Goal: Task Accomplishment & Management: Complete application form

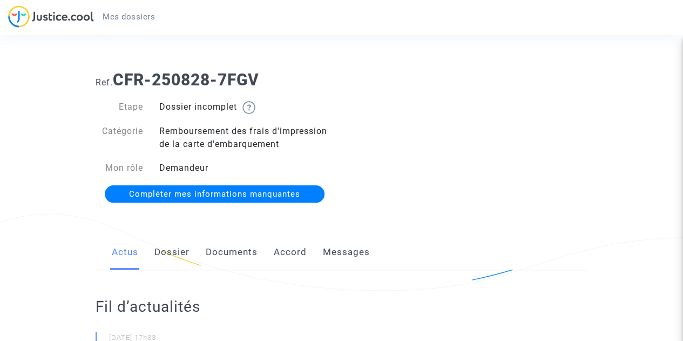
click at [178, 247] on link "Dossier" at bounding box center [171, 252] width 35 height 36
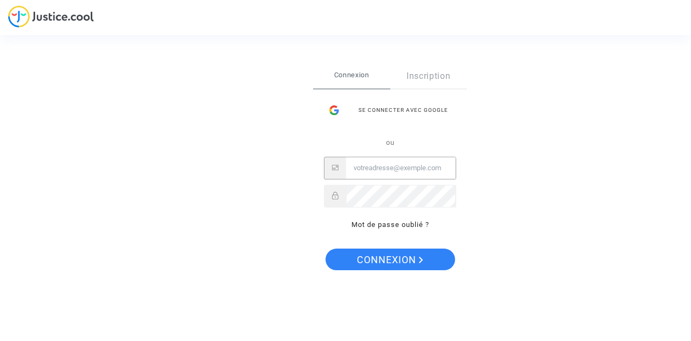
click at [410, 167] on input "Email" at bounding box center [401, 168] width 110 height 22
type input "mer_ahmed258@hotmail.com"
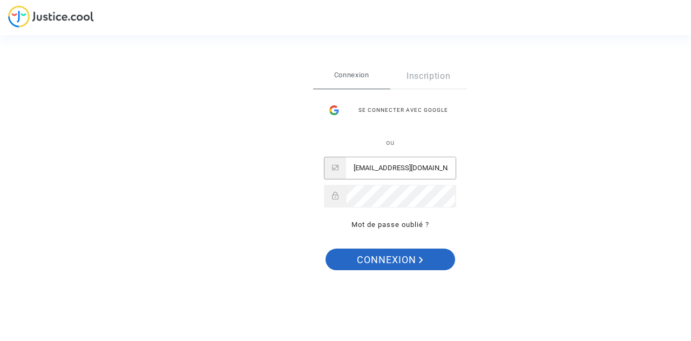
click at [369, 251] on span "Connexion" at bounding box center [390, 259] width 66 height 23
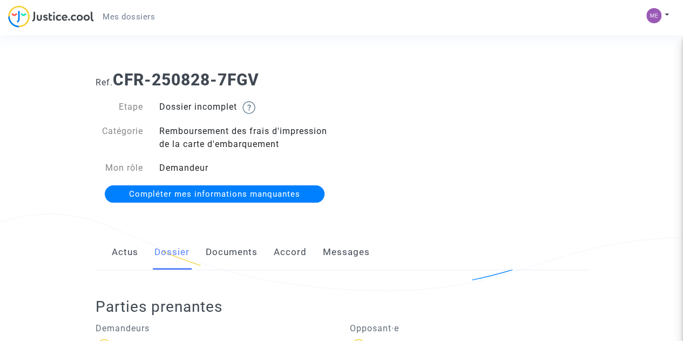
click at [238, 195] on span "Compléter mes informations manquantes" at bounding box center [214, 194] width 171 height 10
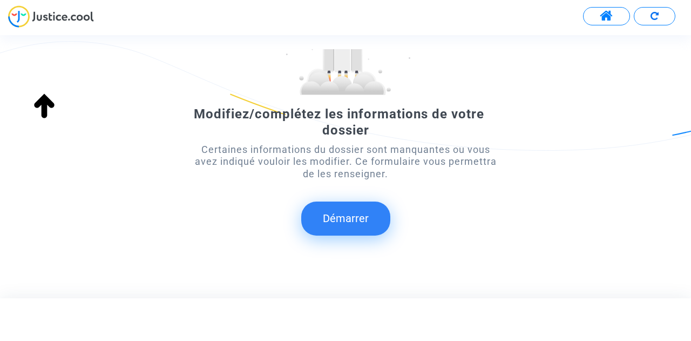
scroll to position [123, 0]
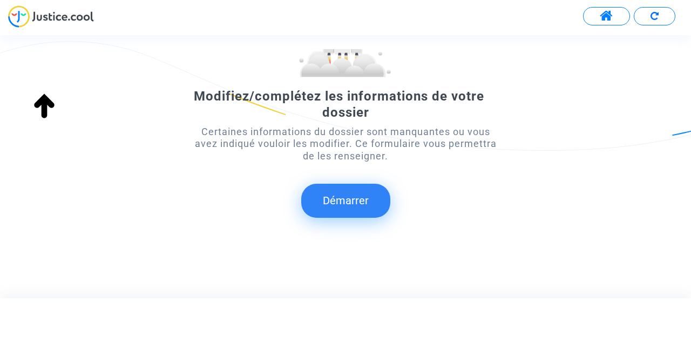
click at [365, 206] on button "Démarrer" at bounding box center [345, 200] width 89 height 33
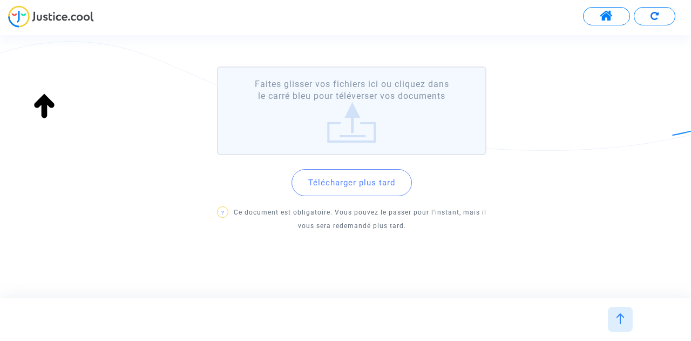
scroll to position [0, 0]
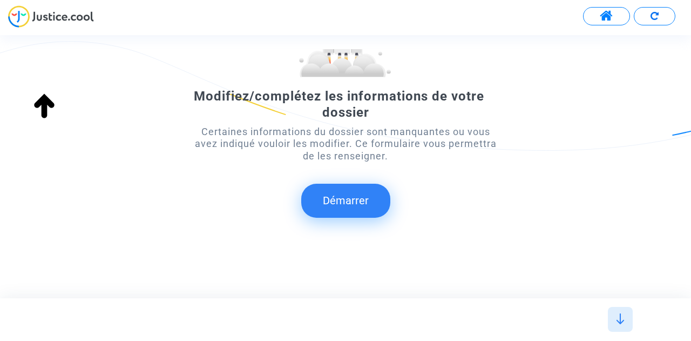
click at [359, 191] on button "Démarrer" at bounding box center [345, 200] width 89 height 33
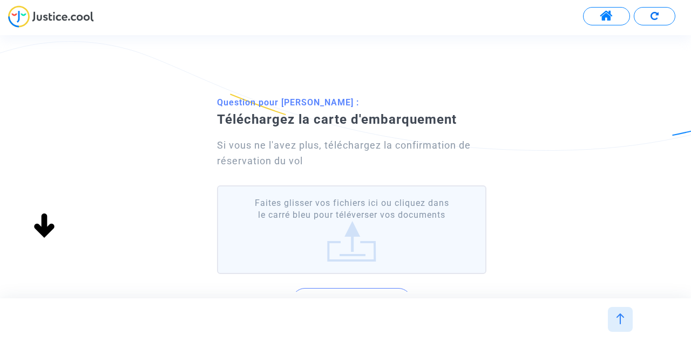
scroll to position [119, 0]
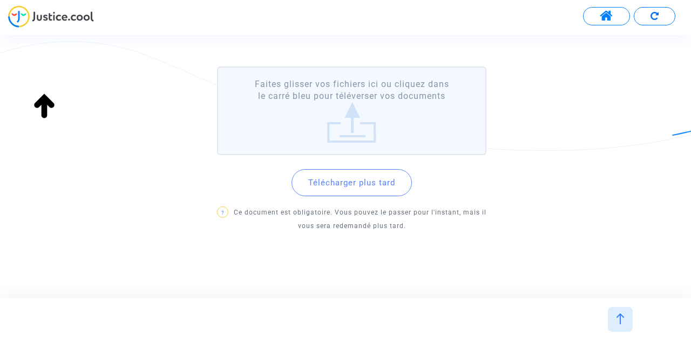
click at [367, 182] on button "Télécharger plus tard" at bounding box center [352, 182] width 120 height 27
click at [350, 125] on label "Faites glisser vos fichiers ici ou cliquez dans le carré bleu pour téléverser v…" at bounding box center [352, 110] width 270 height 89
click at [0, 0] on input "Faites glisser vos fichiers ici ou cliquez dans le carré bleu pour téléverser v…" at bounding box center [0, 0] width 0 height 0
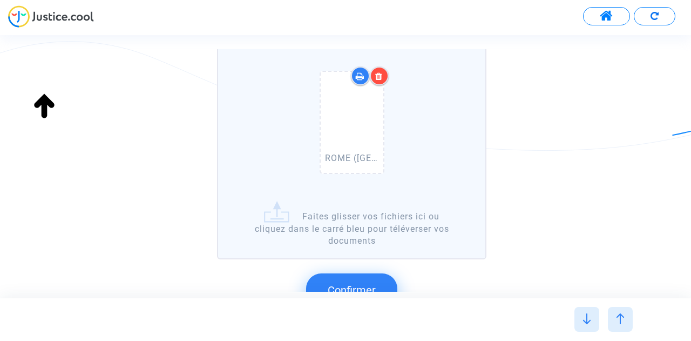
scroll to position [298, 0]
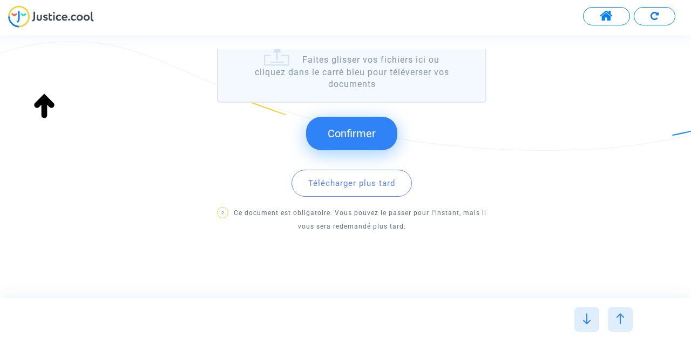
click at [360, 132] on span "Confirmer" at bounding box center [352, 133] width 48 height 13
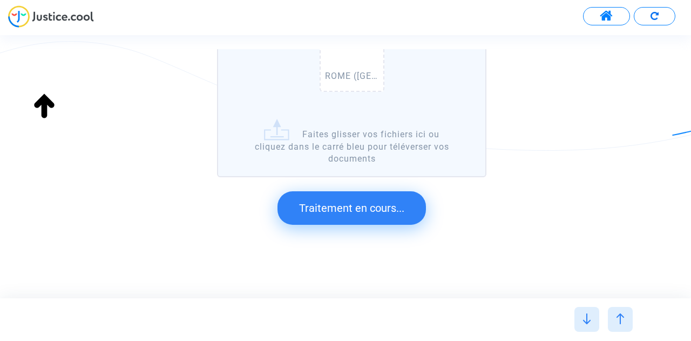
scroll to position [0, 0]
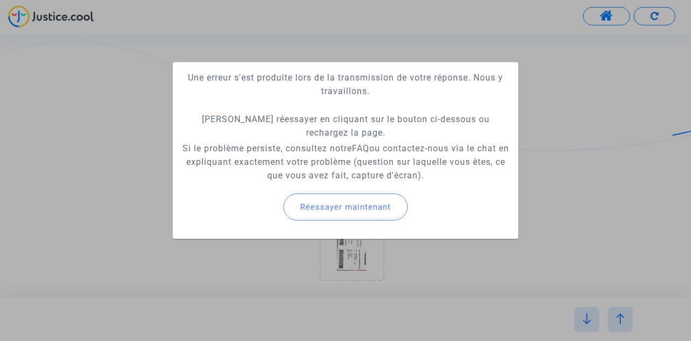
click at [358, 205] on span "Réessayer maintenant" at bounding box center [345, 207] width 91 height 10
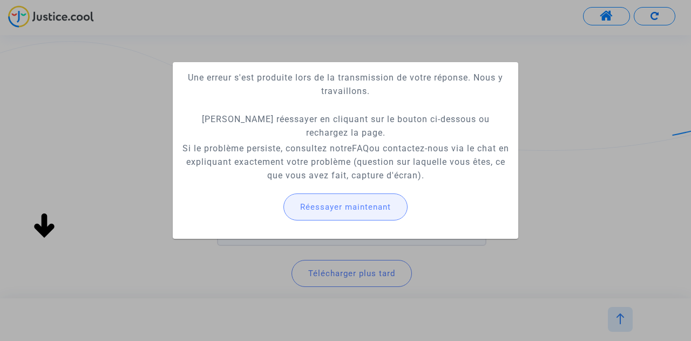
click at [339, 210] on span "Réessayer maintenant" at bounding box center [345, 207] width 91 height 10
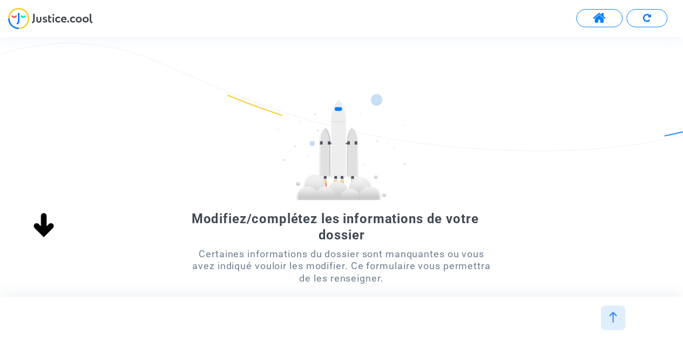
scroll to position [123, 0]
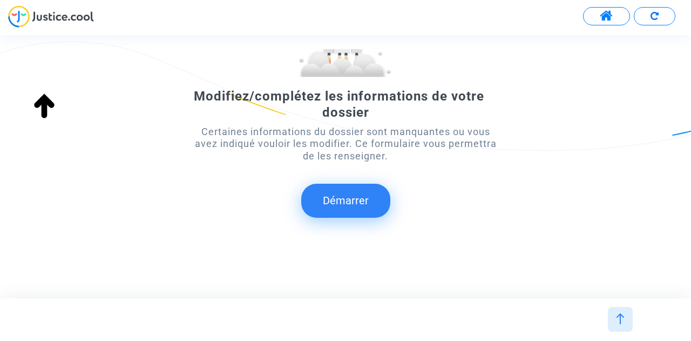
click at [353, 198] on button "Démarrer" at bounding box center [345, 200] width 89 height 33
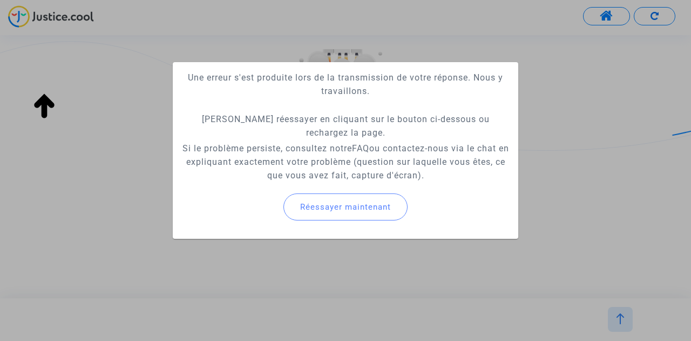
click at [339, 209] on span "Réessayer maintenant" at bounding box center [345, 207] width 91 height 10
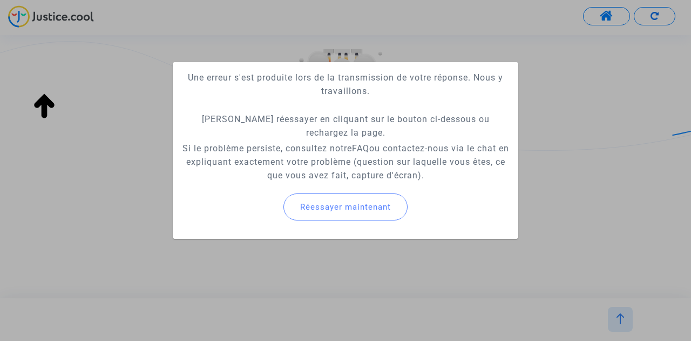
click at [589, 15] on div at bounding box center [345, 170] width 691 height 341
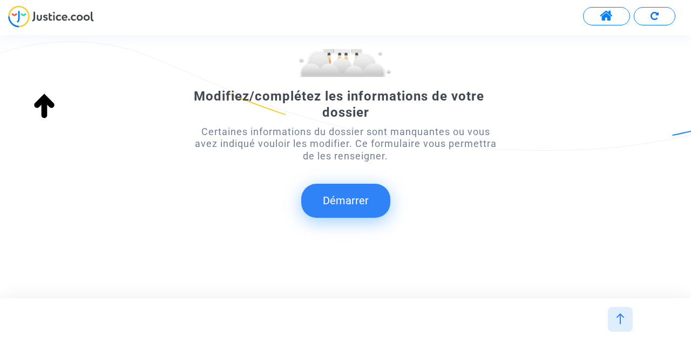
click at [614, 18] on span at bounding box center [607, 16] width 14 height 14
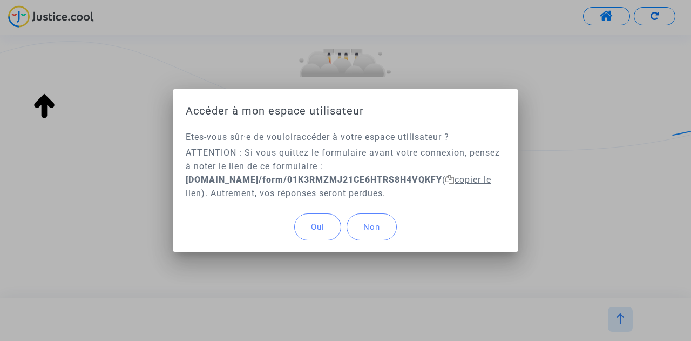
click at [455, 180] on icon at bounding box center [450, 179] width 9 height 9
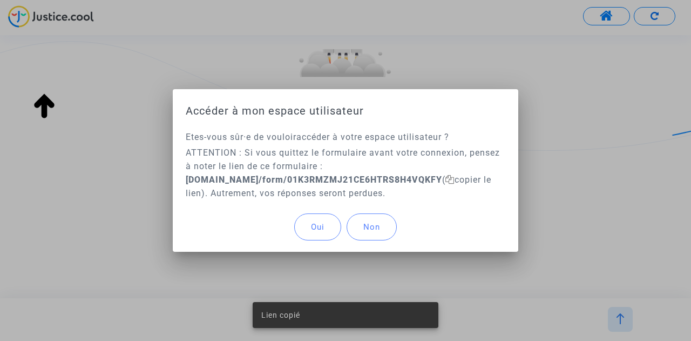
click at [311, 224] on span "Oui" at bounding box center [318, 227] width 14 height 10
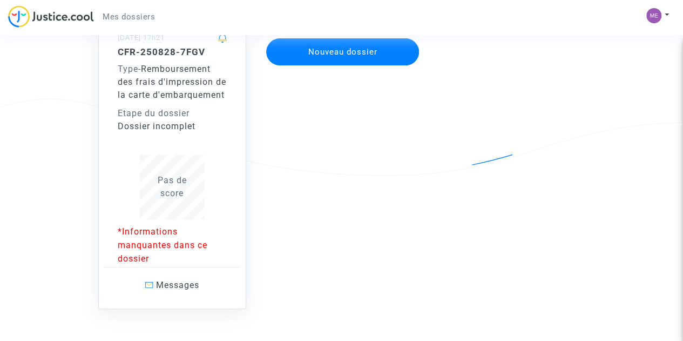
scroll to position [131, 0]
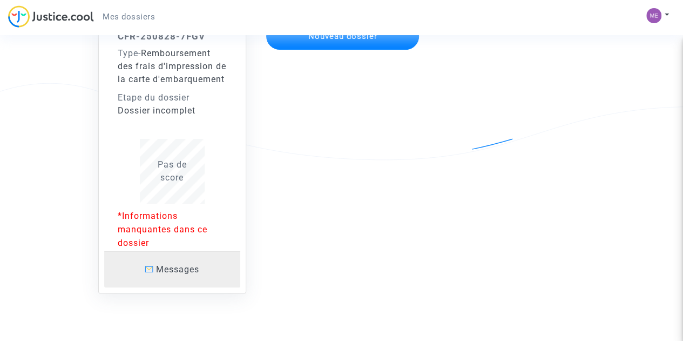
click at [166, 287] on link "Messages" at bounding box center [172, 269] width 136 height 36
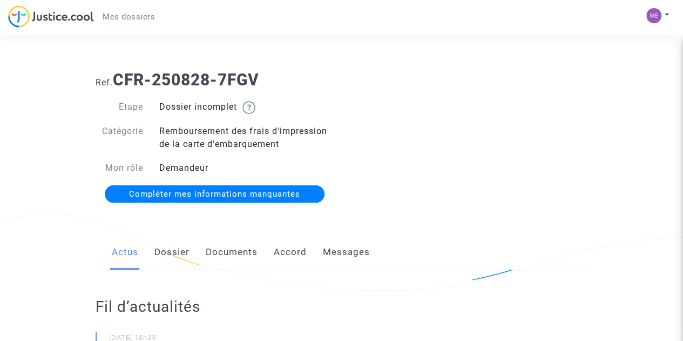
click at [257, 197] on span "Compléter mes informations manquantes" at bounding box center [214, 194] width 171 height 10
click at [170, 249] on link "Dossier" at bounding box center [171, 252] width 35 height 36
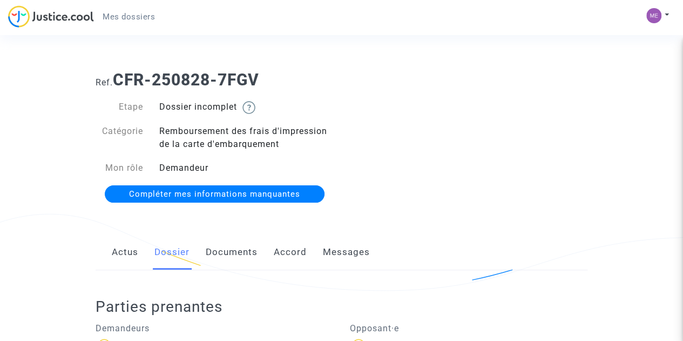
click at [246, 253] on link "Documents" at bounding box center [232, 252] width 52 height 36
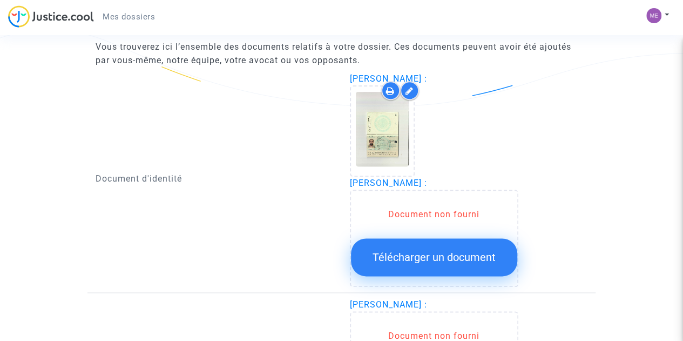
scroll to position [582, 0]
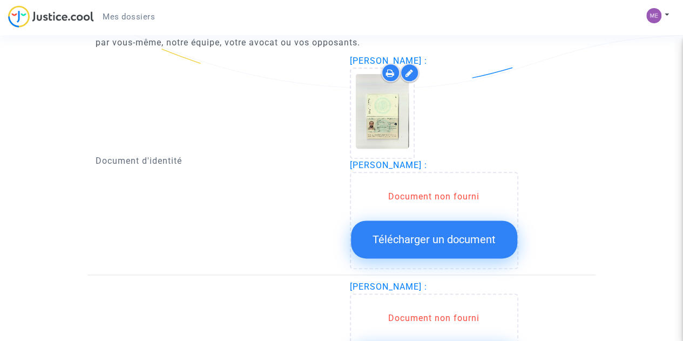
click at [396, 248] on button "Télécharger un document" at bounding box center [434, 239] width 166 height 38
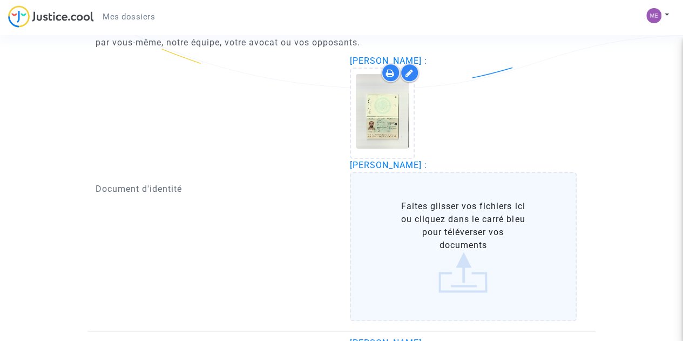
click at [452, 268] on label "Faites glisser vos fichiers ici ou cliquez dans le carré bleu pour téléverser v…" at bounding box center [463, 246] width 227 height 149
click at [0, 0] on input "Faites glisser vos fichiers ici ou cliquez dans le carré bleu pour téléverser v…" at bounding box center [0, 0] width 0 height 0
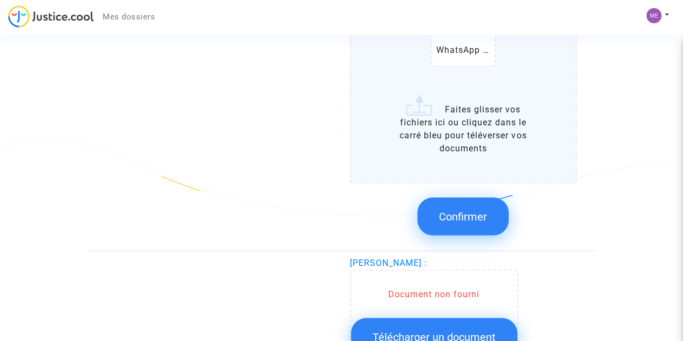
scroll to position [836, 0]
click at [480, 222] on button "Confirmer" at bounding box center [463, 216] width 91 height 38
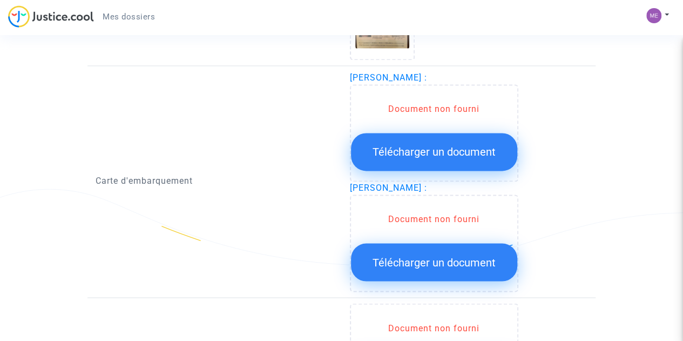
scroll to position [786, 0]
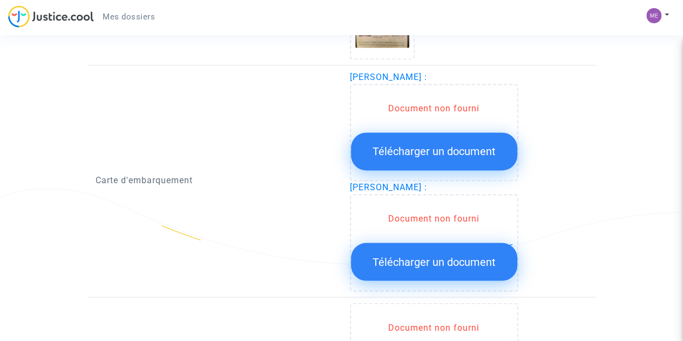
click at [445, 151] on span "Télécharger un document" at bounding box center [434, 151] width 123 height 13
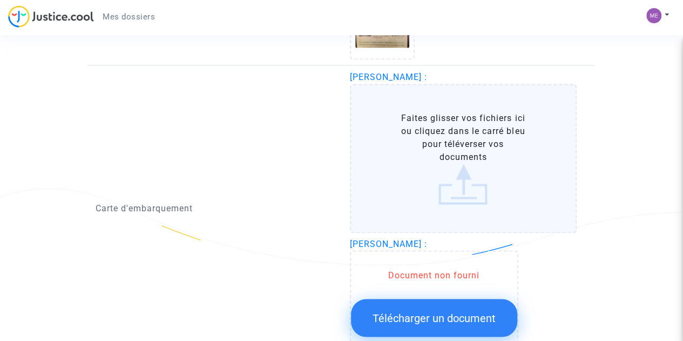
click at [440, 159] on label "Faites glisser vos fichiers ici ou cliquez dans le carré bleu pour téléverser v…" at bounding box center [463, 158] width 227 height 149
click at [0, 0] on input "Faites glisser vos fichiers ici ou cliquez dans le carré bleu pour téléverser v…" at bounding box center [0, 0] width 0 height 0
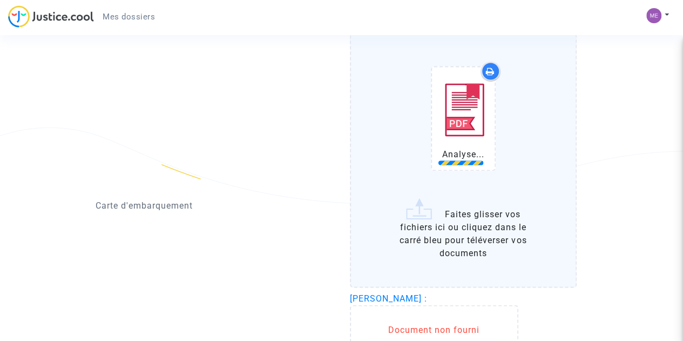
scroll to position [846, 0]
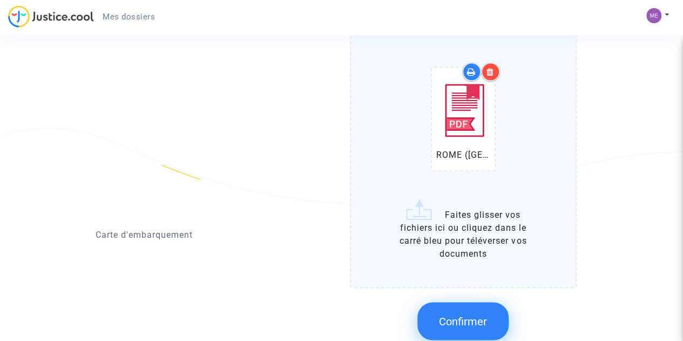
click at [461, 311] on button "Confirmer" at bounding box center [463, 321] width 91 height 38
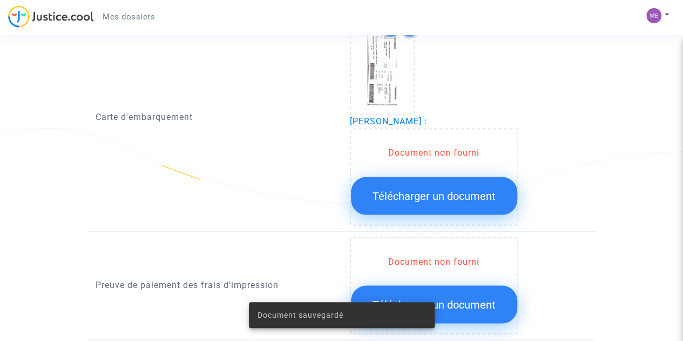
scroll to position [925, 0]
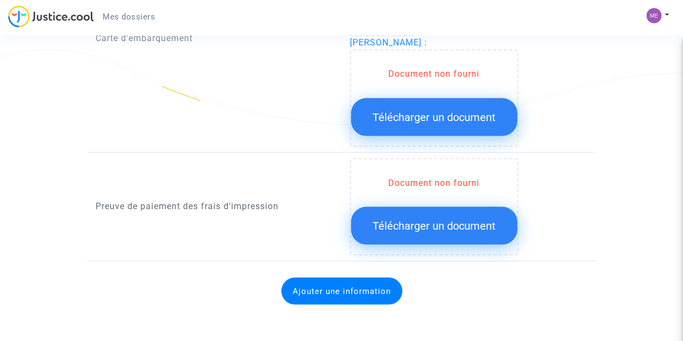
click at [444, 224] on span "Télécharger un document" at bounding box center [434, 225] width 123 height 13
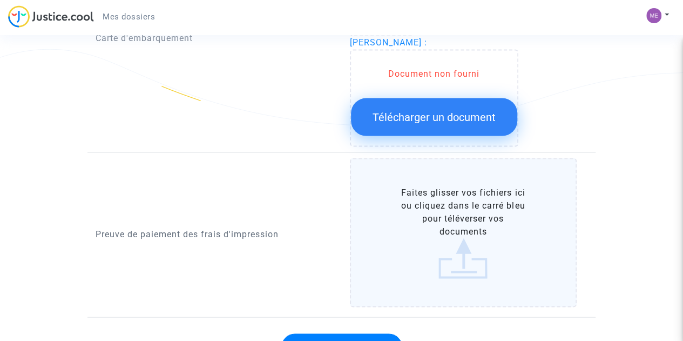
click at [469, 265] on label "Faites glisser vos fichiers ici ou cliquez dans le carré bleu pour téléverser v…" at bounding box center [463, 232] width 227 height 149
click at [0, 0] on input "Faites glisser vos fichiers ici ou cliquez dans le carré bleu pour téléverser v…" at bounding box center [0, 0] width 0 height 0
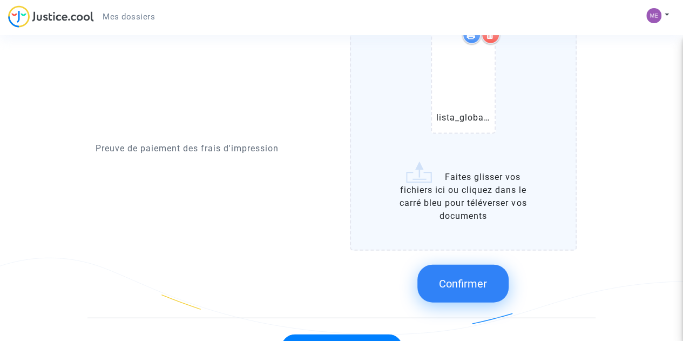
scroll to position [1098, 0]
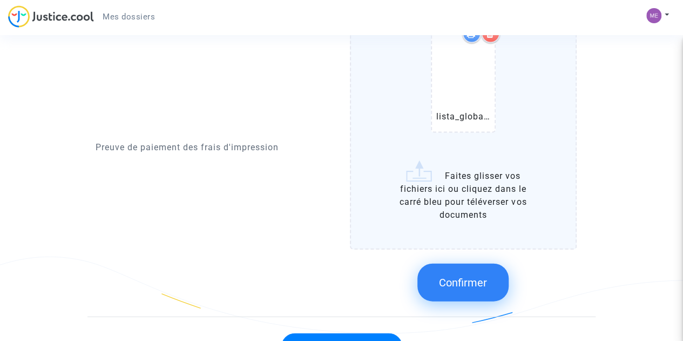
click at [461, 284] on span "Confirmer" at bounding box center [463, 282] width 48 height 13
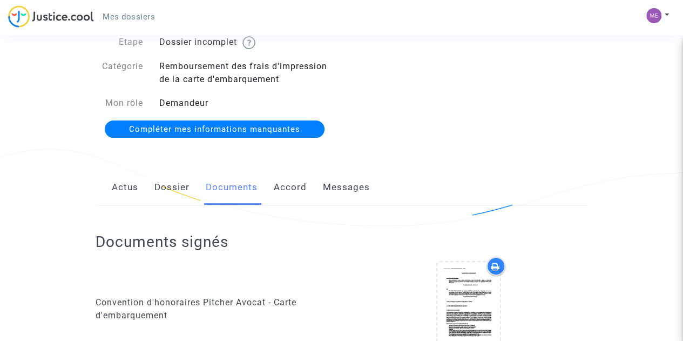
scroll to position [0, 0]
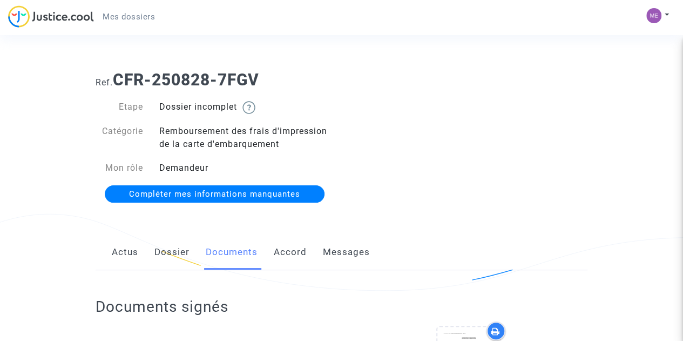
click at [166, 254] on link "Dossier" at bounding box center [171, 252] width 35 height 36
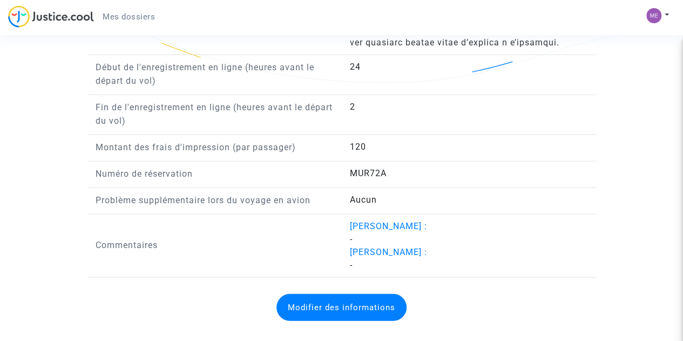
scroll to position [1361, 0]
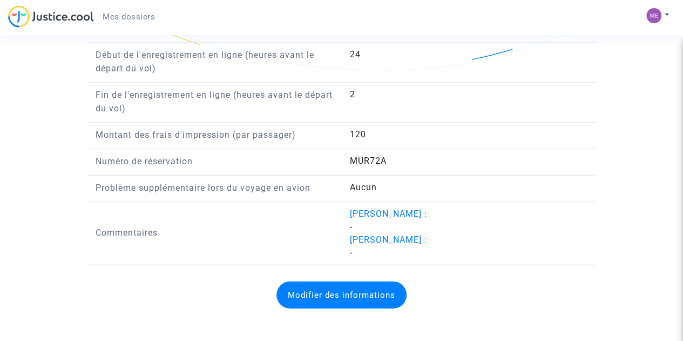
click at [335, 303] on button "Modifier des informations" at bounding box center [342, 294] width 130 height 27
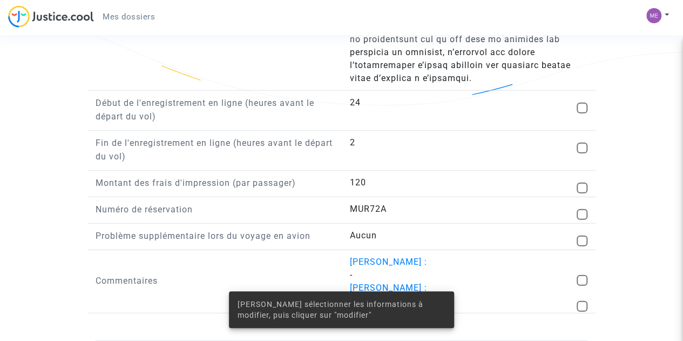
scroll to position [1320, 0]
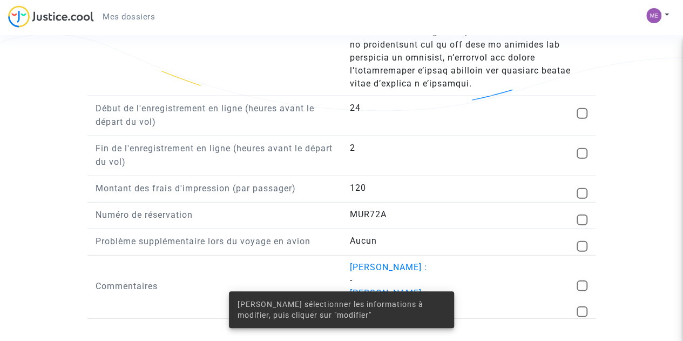
click at [414, 191] on div "120" at bounding box center [469, 189] width 254 height 15
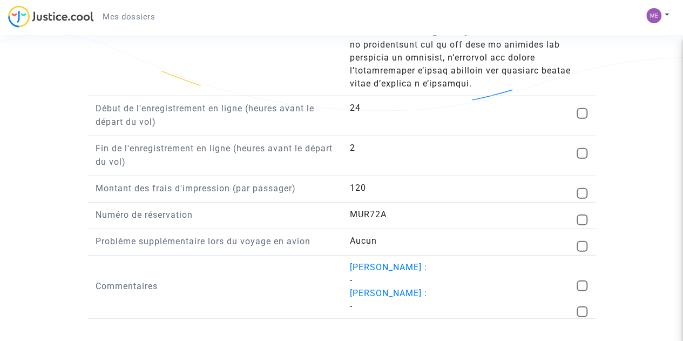
click at [575, 194] on div "Montant des frais d'impression (par passager) 120" at bounding box center [342, 192] width 508 height 21
click at [578, 193] on span at bounding box center [582, 193] width 11 height 11
click at [582, 199] on input "checkbox" at bounding box center [582, 199] width 1 height 1
checkbox input "true"
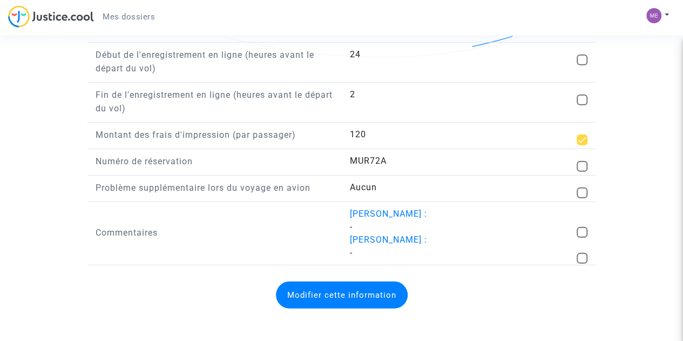
click at [350, 290] on button "Modifier cette information" at bounding box center [342, 294] width 132 height 27
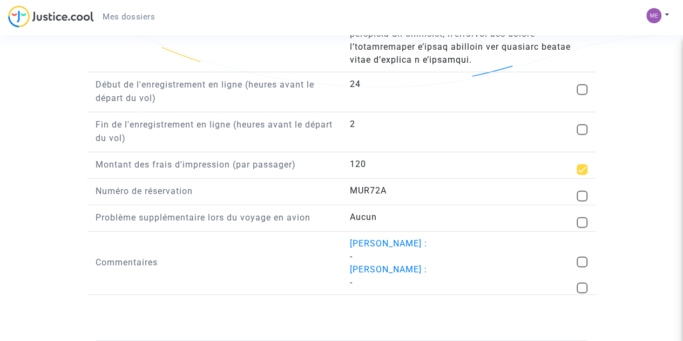
scroll to position [1339, 0]
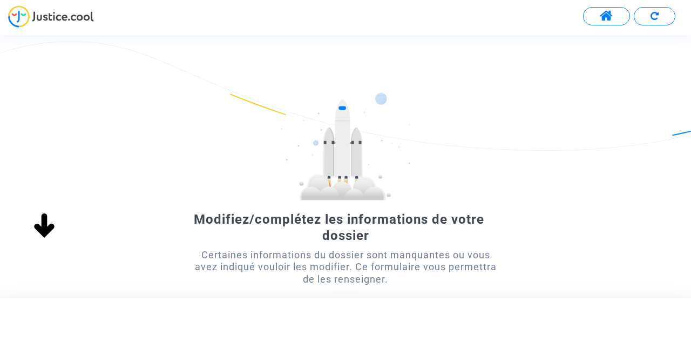
scroll to position [123, 0]
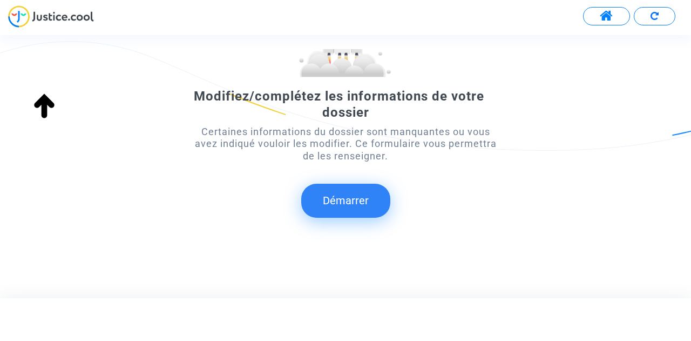
click at [355, 199] on button "Démarrer" at bounding box center [345, 200] width 89 height 33
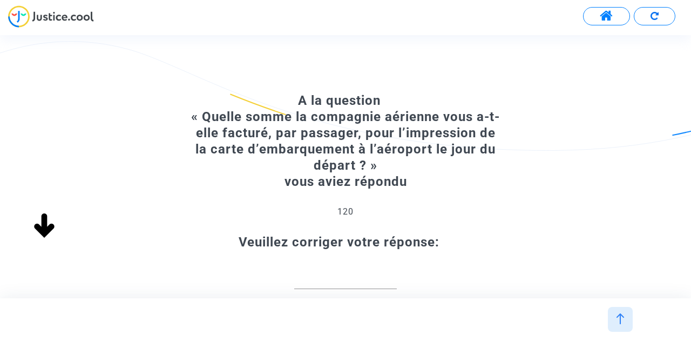
scroll to position [82, 0]
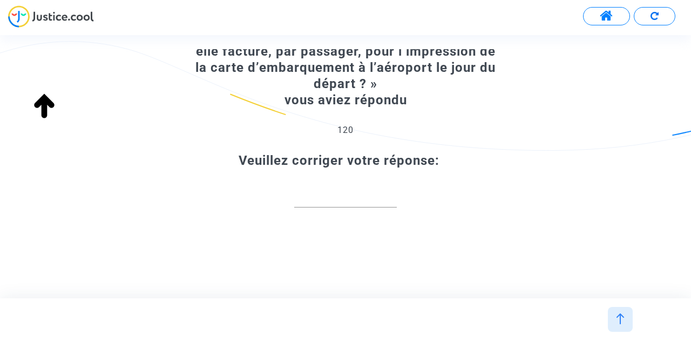
click at [349, 193] on input "number" at bounding box center [345, 196] width 103 height 15
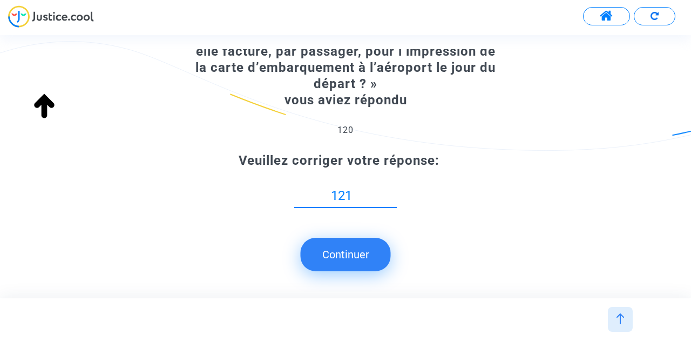
type input "121"
click at [339, 246] on button "Continuer" at bounding box center [346, 254] width 90 height 33
click at [341, 259] on button "Continuer" at bounding box center [346, 254] width 90 height 33
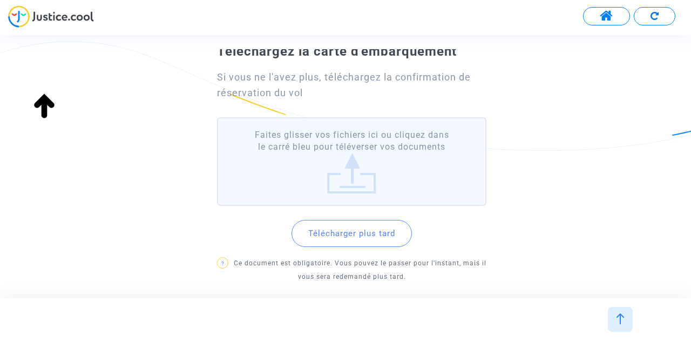
scroll to position [68, 0]
click at [380, 236] on button "Télécharger plus tard" at bounding box center [352, 233] width 120 height 27
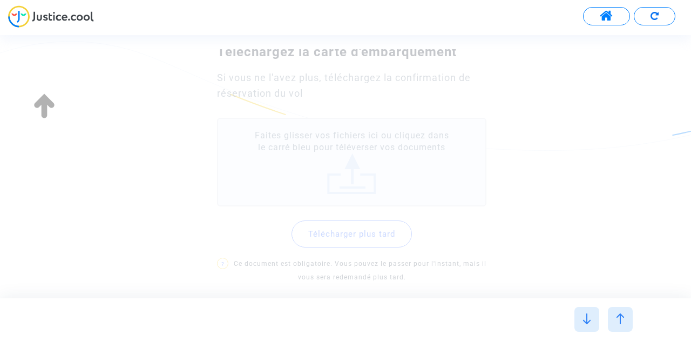
scroll to position [0, 0]
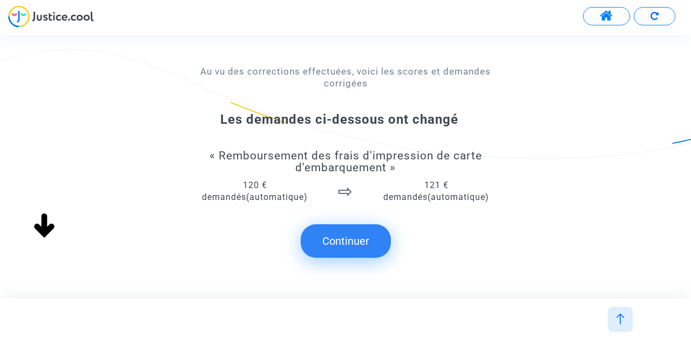
click at [352, 243] on button "Continuer" at bounding box center [346, 240] width 90 height 33
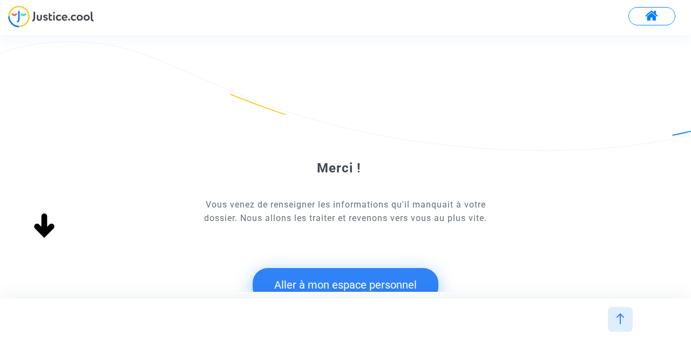
click at [368, 278] on button "Aller à mon espace personnel" at bounding box center [346, 284] width 186 height 33
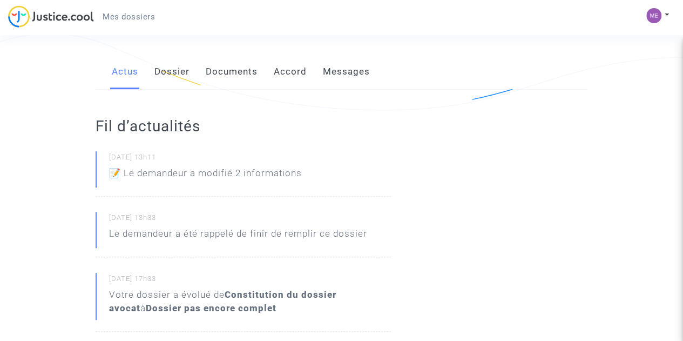
scroll to position [182, 0]
click at [220, 73] on link "Documents" at bounding box center [232, 71] width 52 height 36
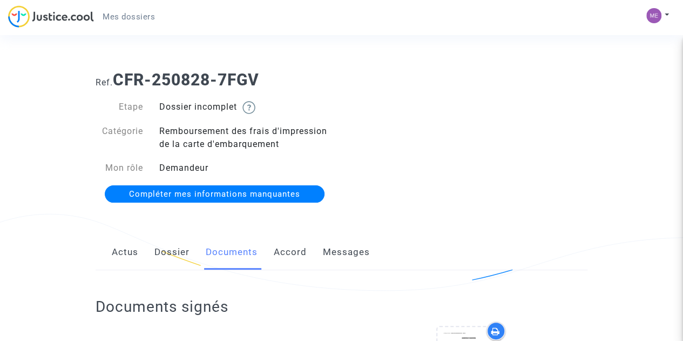
click at [283, 247] on link "Accord" at bounding box center [290, 252] width 33 height 36
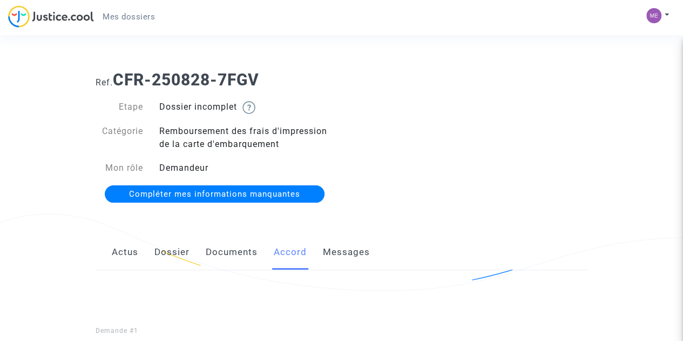
click at [346, 247] on link "Messages" at bounding box center [346, 252] width 47 height 36
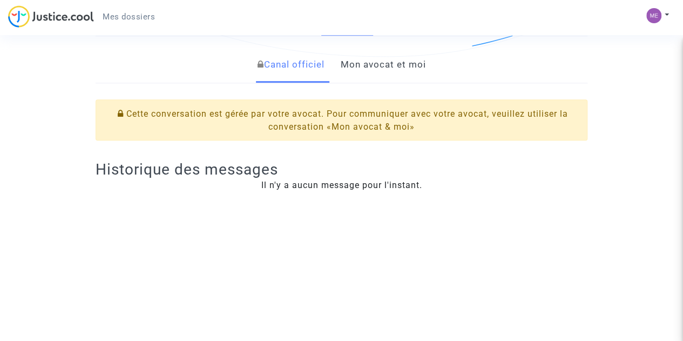
scroll to position [234, 0]
click at [399, 61] on link "Mon avocat et moi" at bounding box center [383, 64] width 85 height 36
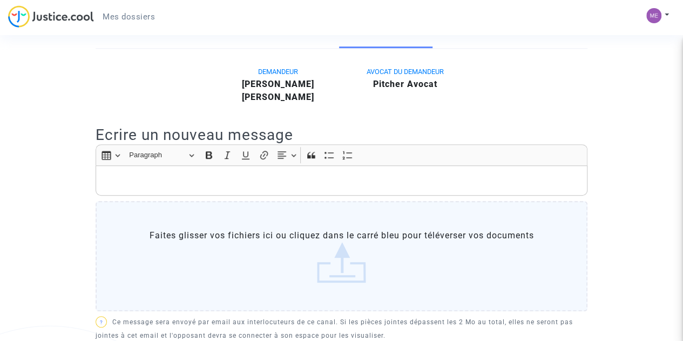
scroll to position [267, 0]
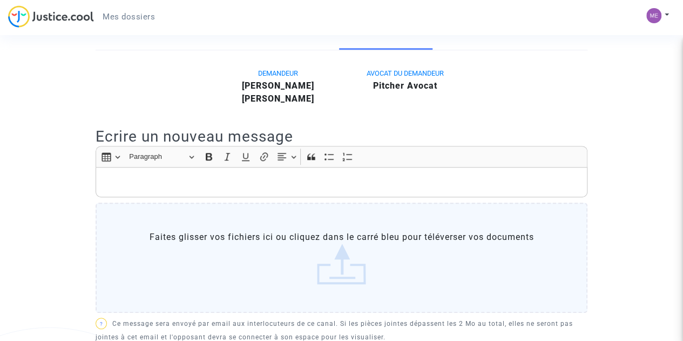
click at [213, 189] on p "Rich Text Editor, main" at bounding box center [342, 183] width 481 height 14
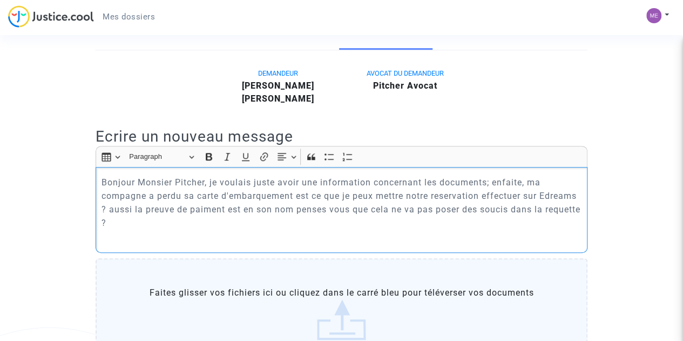
scroll to position [565, 0]
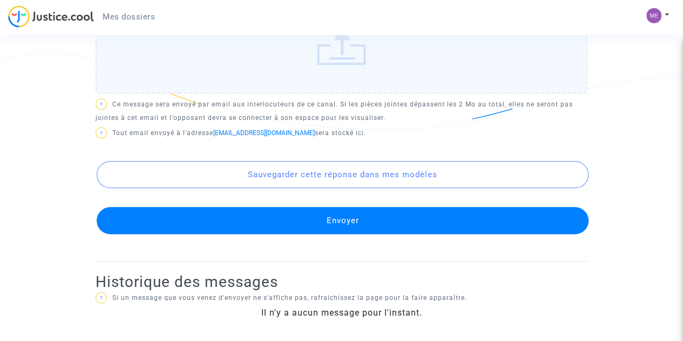
click at [345, 224] on button "Envoyer" at bounding box center [343, 220] width 492 height 27
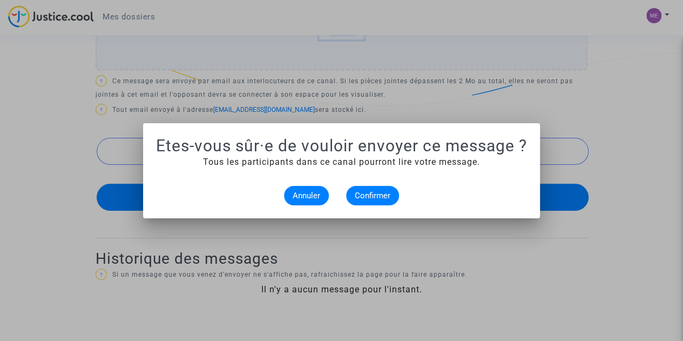
scroll to position [0, 0]
click at [375, 199] on span "Confirmer" at bounding box center [373, 196] width 36 height 10
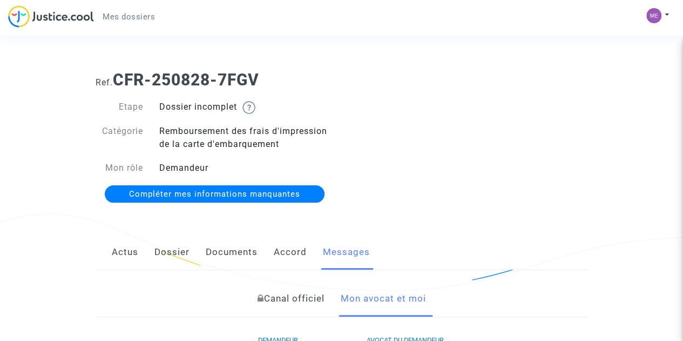
click at [174, 251] on link "Dossier" at bounding box center [171, 252] width 35 height 36
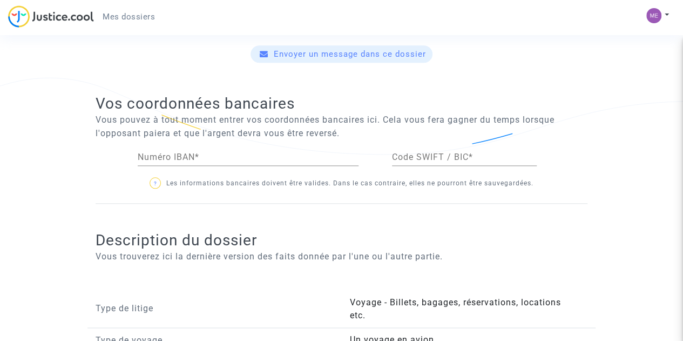
scroll to position [517, 0]
click at [217, 153] on input "Numéro IBAN *" at bounding box center [248, 157] width 221 height 10
type input "IT47Z0366901600526933303424"
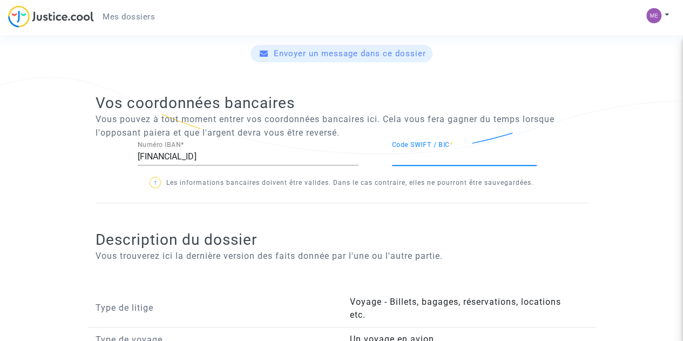
click at [454, 155] on input "Code SWIFT / BIC *" at bounding box center [464, 157] width 145 height 10
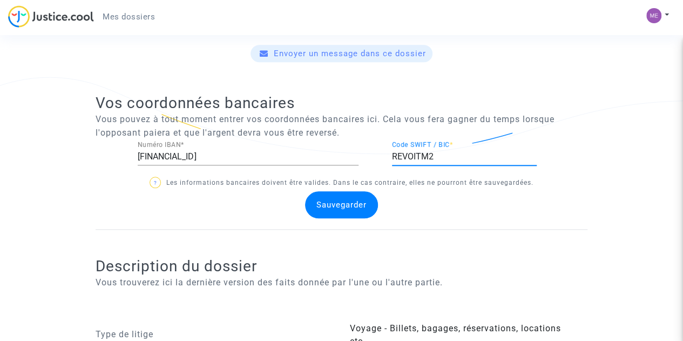
type input "REVOITM2"
click at [330, 200] on span "Sauvegarder" at bounding box center [342, 205] width 50 height 10
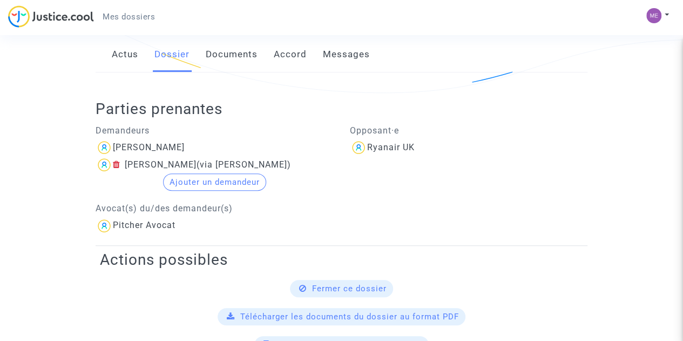
scroll to position [0, 0]
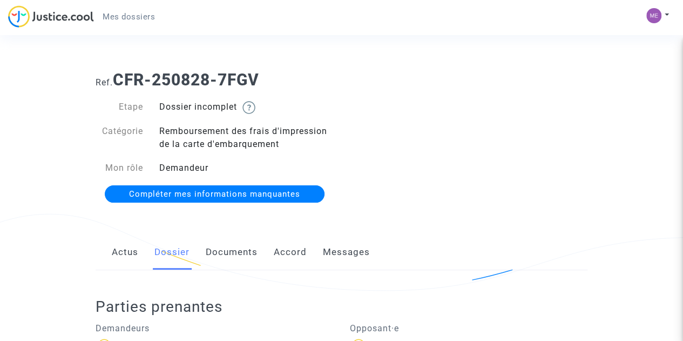
click at [231, 250] on link "Documents" at bounding box center [232, 252] width 52 height 36
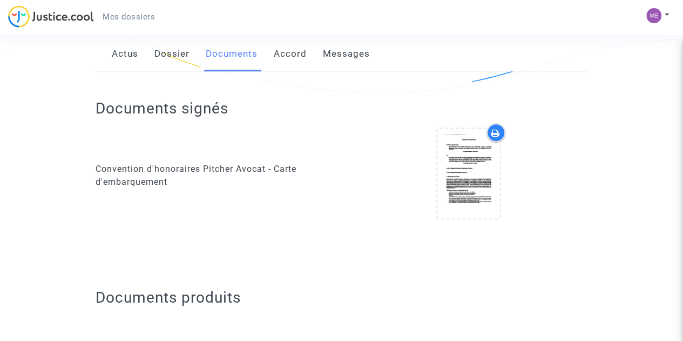
scroll to position [198, 0]
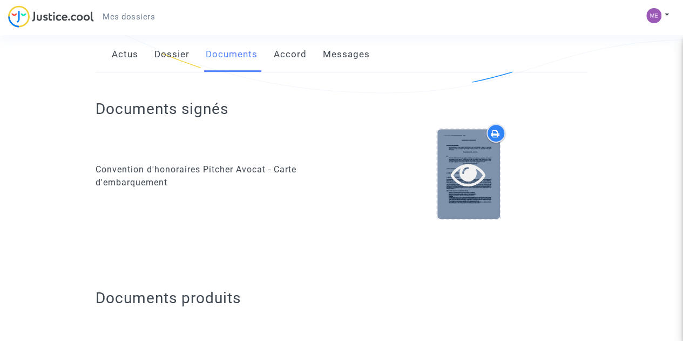
click at [467, 200] on div at bounding box center [469, 173] width 63 height 89
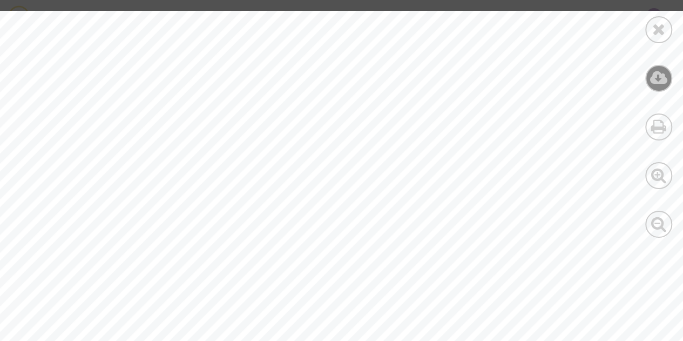
click at [656, 76] on icon at bounding box center [659, 78] width 18 height 16
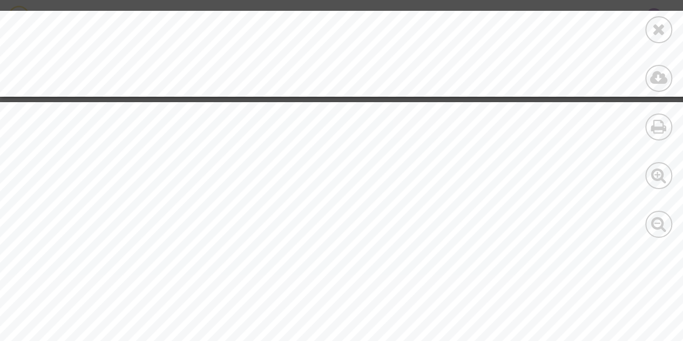
scroll to position [4990, 0]
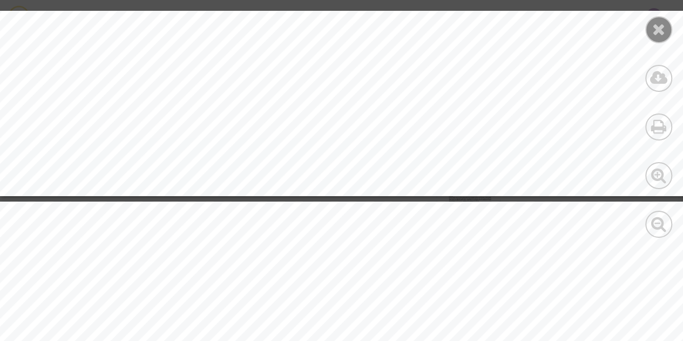
click at [662, 30] on icon at bounding box center [660, 29] width 14 height 16
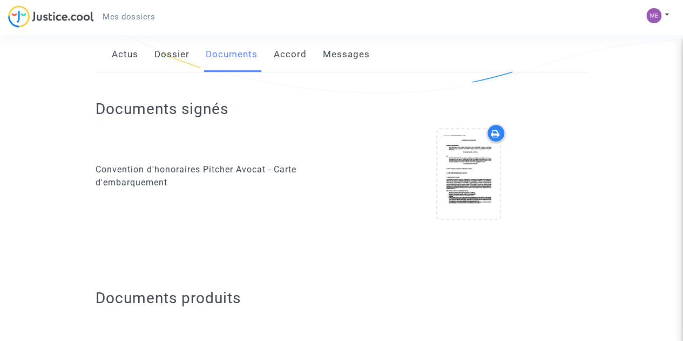
click at [351, 52] on link "Messages" at bounding box center [346, 55] width 47 height 36
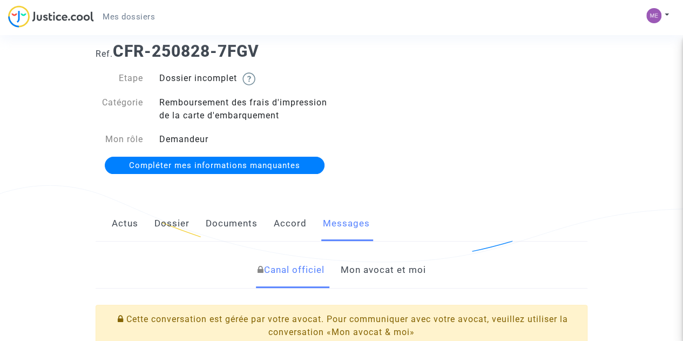
scroll to position [10, 0]
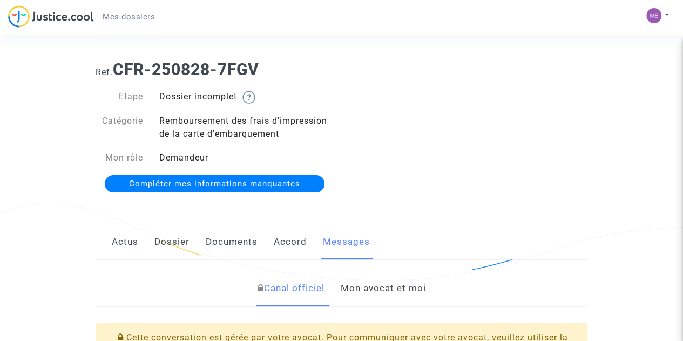
click at [391, 294] on link "Mon avocat et moi" at bounding box center [383, 289] width 85 height 36
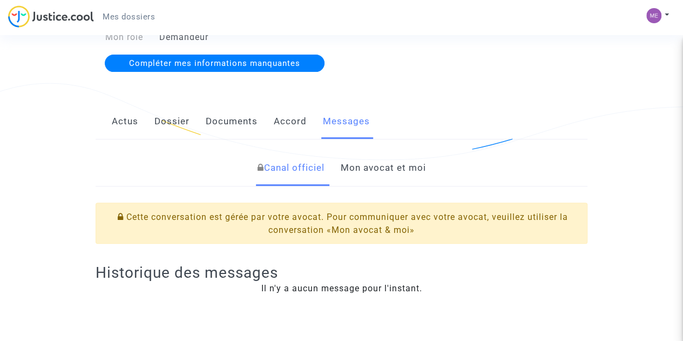
scroll to position [129, 0]
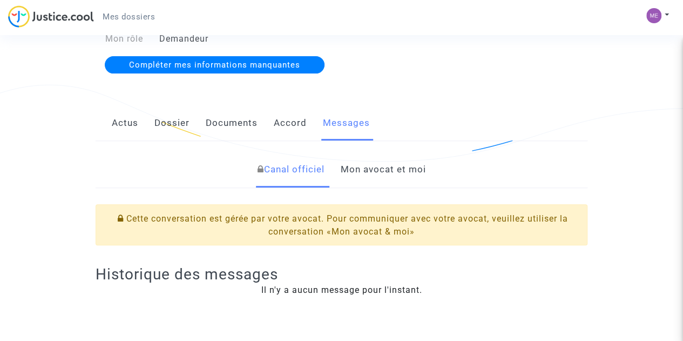
click at [385, 171] on link "Mon avocat et moi" at bounding box center [383, 170] width 85 height 36
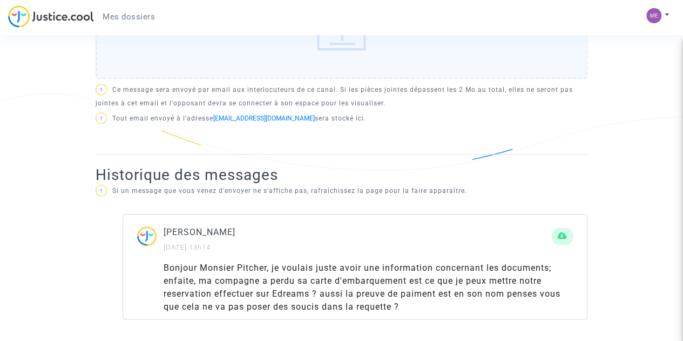
scroll to position [525, 0]
